Goal: Find specific page/section: Find specific page/section

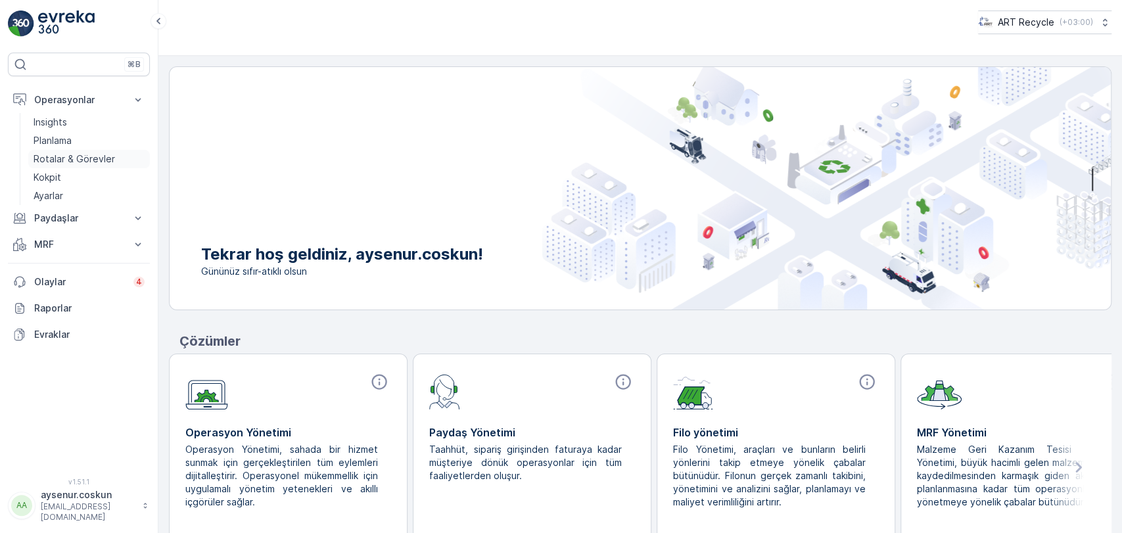
click at [89, 158] on p "Rotalar & Görevler" at bounding box center [74, 158] width 81 height 13
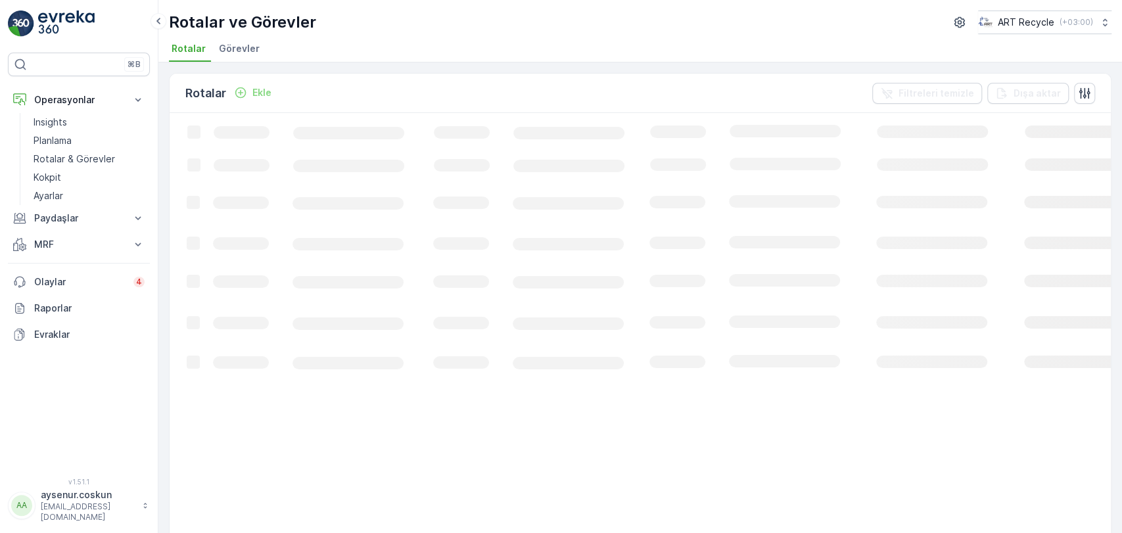
click at [246, 48] on span "Görevler" at bounding box center [239, 48] width 41 height 13
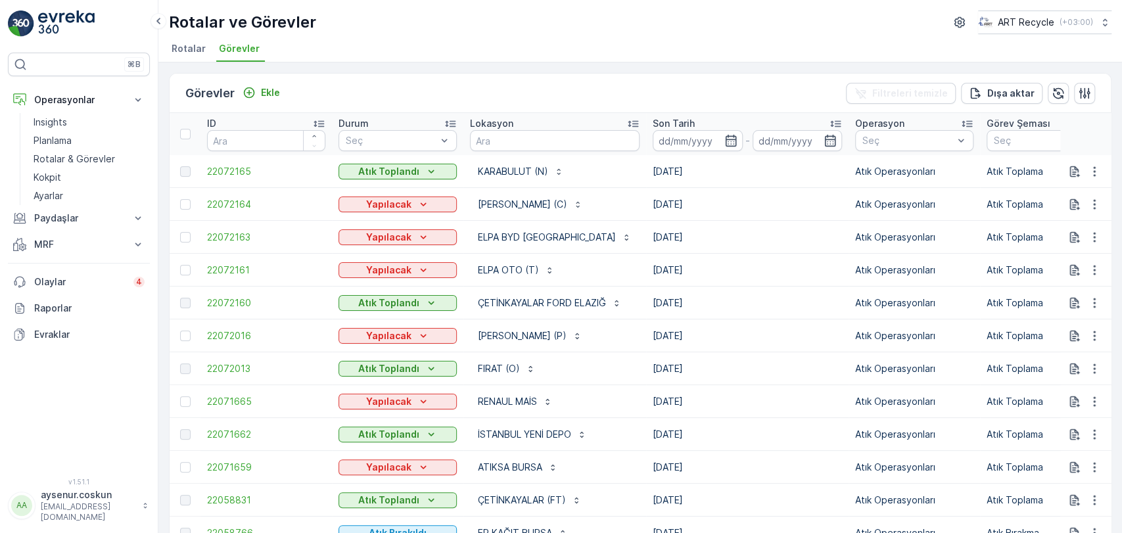
click at [69, 27] on img at bounding box center [66, 24] width 57 height 26
